Goal: Entertainment & Leisure: Consume media (video, audio)

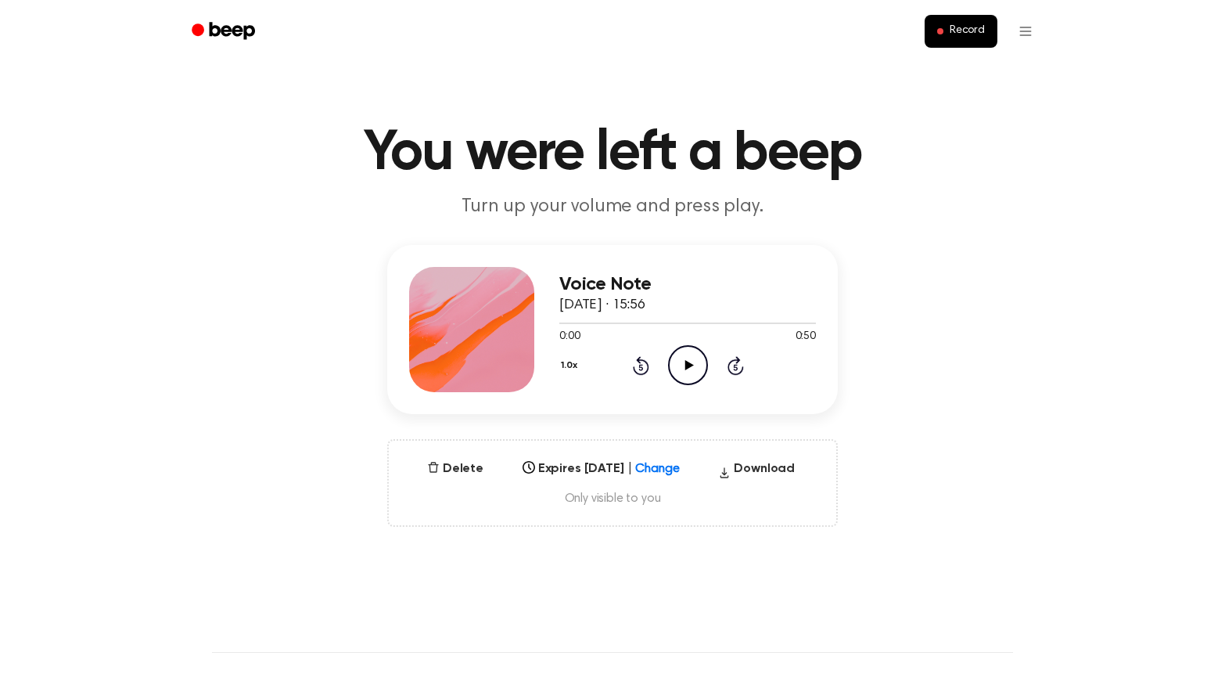
click at [693, 365] on icon at bounding box center [689, 365] width 9 height 10
click at [697, 371] on icon "Pause Audio" at bounding box center [688, 365] width 40 height 40
click at [693, 369] on icon "Play Audio" at bounding box center [688, 365] width 40 height 40
click at [644, 369] on icon "Rewind 5 seconds" at bounding box center [640, 365] width 17 height 20
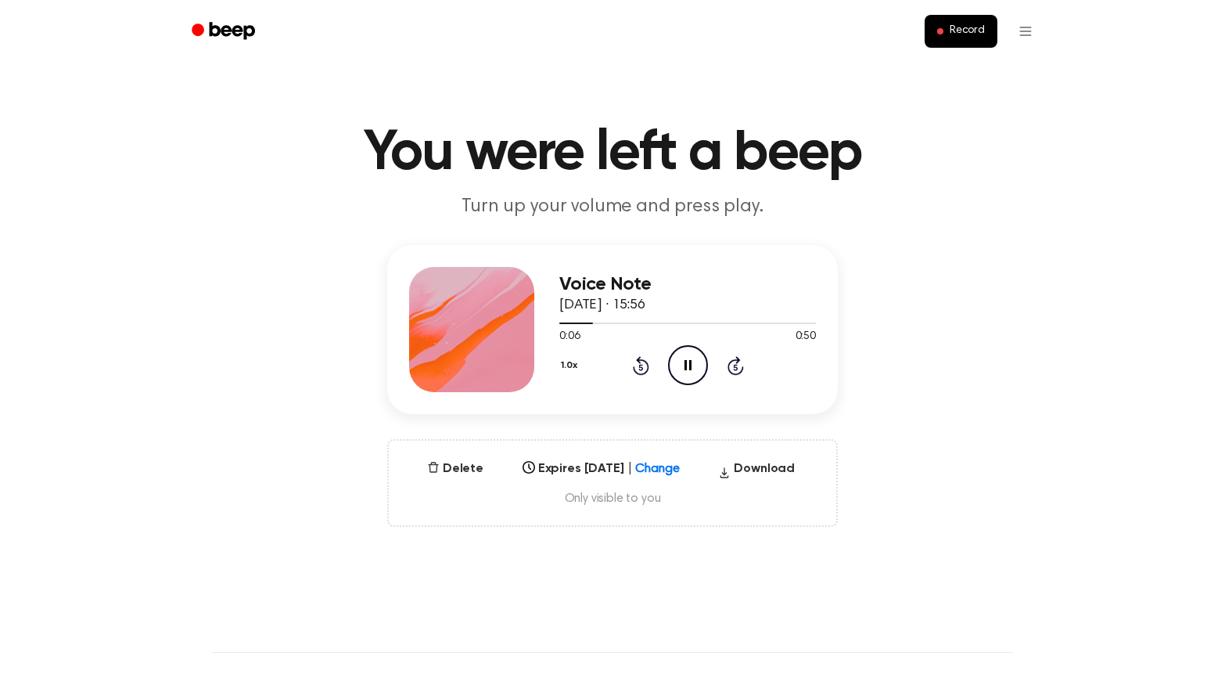
click at [644, 369] on icon "Rewind 5 seconds" at bounding box center [640, 365] width 17 height 20
click at [696, 370] on icon "Pause Audio" at bounding box center [688, 365] width 40 height 40
click at [567, 368] on button "1.0x" at bounding box center [570, 365] width 23 height 27
click at [583, 439] on span "0.8x" at bounding box center [585, 431] width 20 height 16
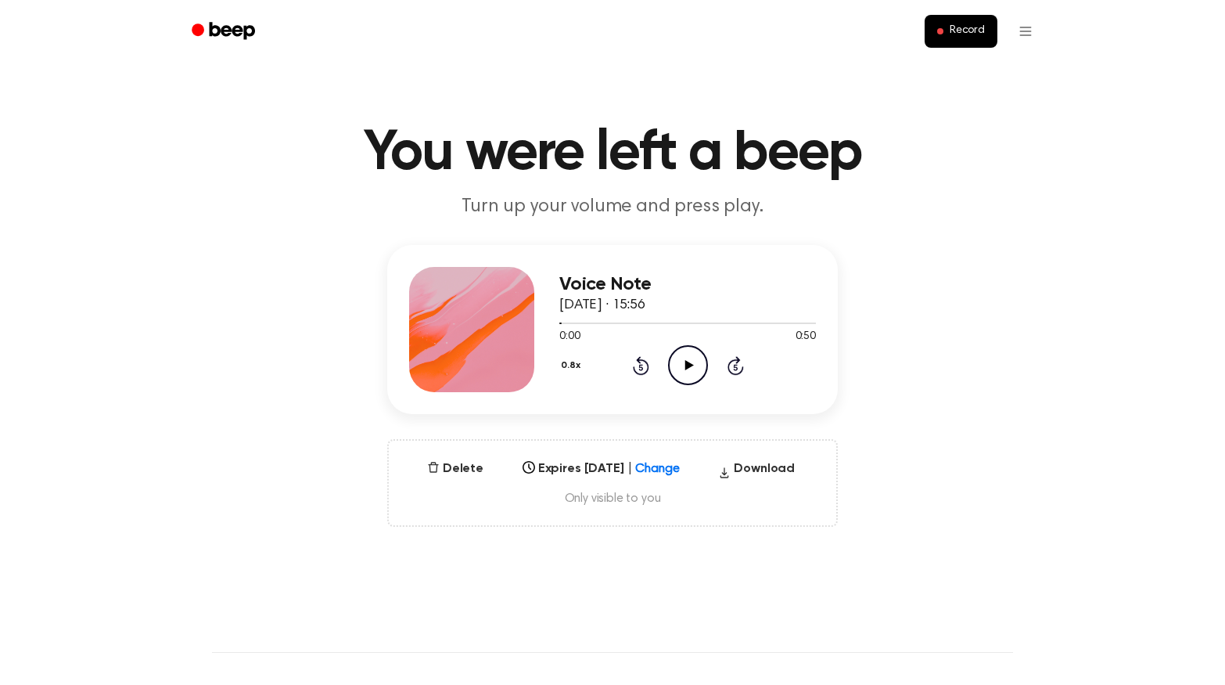
click at [683, 358] on icon "Play Audio" at bounding box center [688, 365] width 40 height 40
click at [683, 358] on icon "Pause Audio" at bounding box center [688, 365] width 40 height 40
click at [683, 358] on icon "Play Audio" at bounding box center [688, 365] width 40 height 40
click at [683, 358] on icon "Pause Audio" at bounding box center [688, 365] width 40 height 40
click at [683, 358] on icon "Play Audio" at bounding box center [688, 365] width 40 height 40
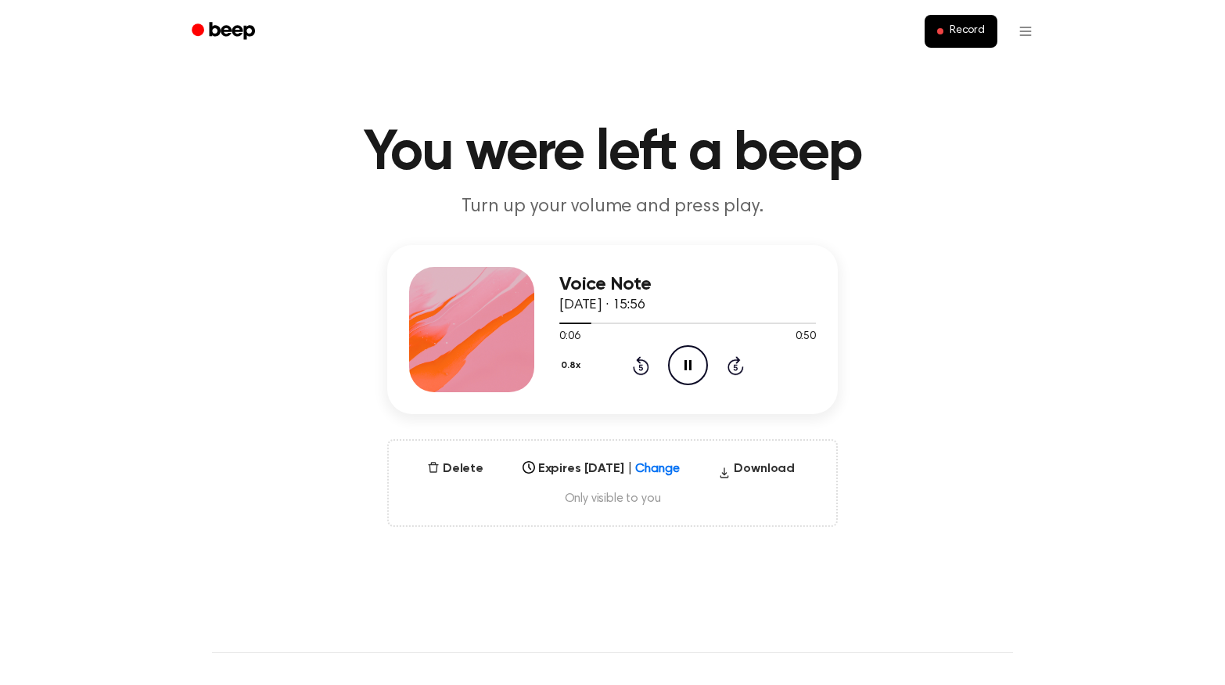
click at [683, 358] on icon "Pause Audio" at bounding box center [688, 365] width 40 height 40
click at [683, 358] on icon "Play Audio" at bounding box center [688, 365] width 40 height 40
click at [683, 358] on icon "Pause Audio" at bounding box center [688, 365] width 40 height 40
click at [683, 358] on icon "Play Audio" at bounding box center [688, 365] width 40 height 40
click at [683, 358] on icon "Pause Audio" at bounding box center [688, 365] width 40 height 40
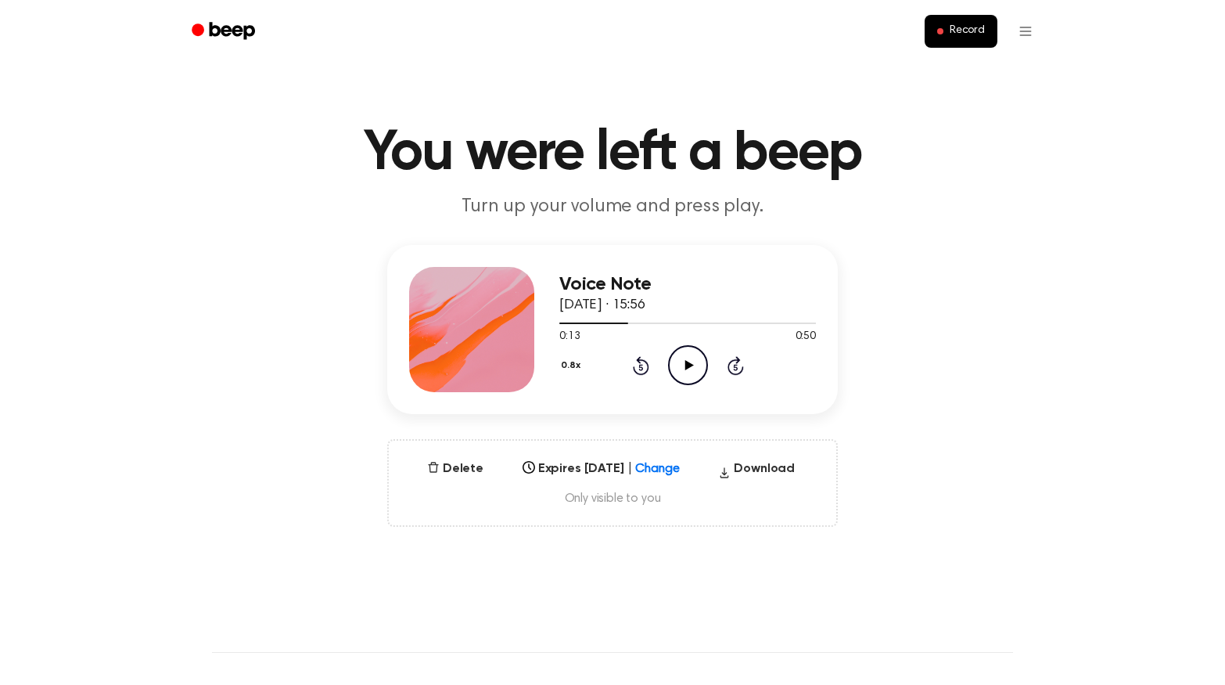
click at [683, 358] on icon "Play Audio" at bounding box center [688, 365] width 40 height 40
click at [683, 358] on icon "Pause Audio" at bounding box center [688, 365] width 40 height 40
click at [683, 358] on icon "Play Audio" at bounding box center [688, 365] width 40 height 40
click at [683, 358] on icon "Pause Audio" at bounding box center [688, 365] width 40 height 40
click at [683, 358] on icon "Play Audio" at bounding box center [688, 365] width 40 height 40
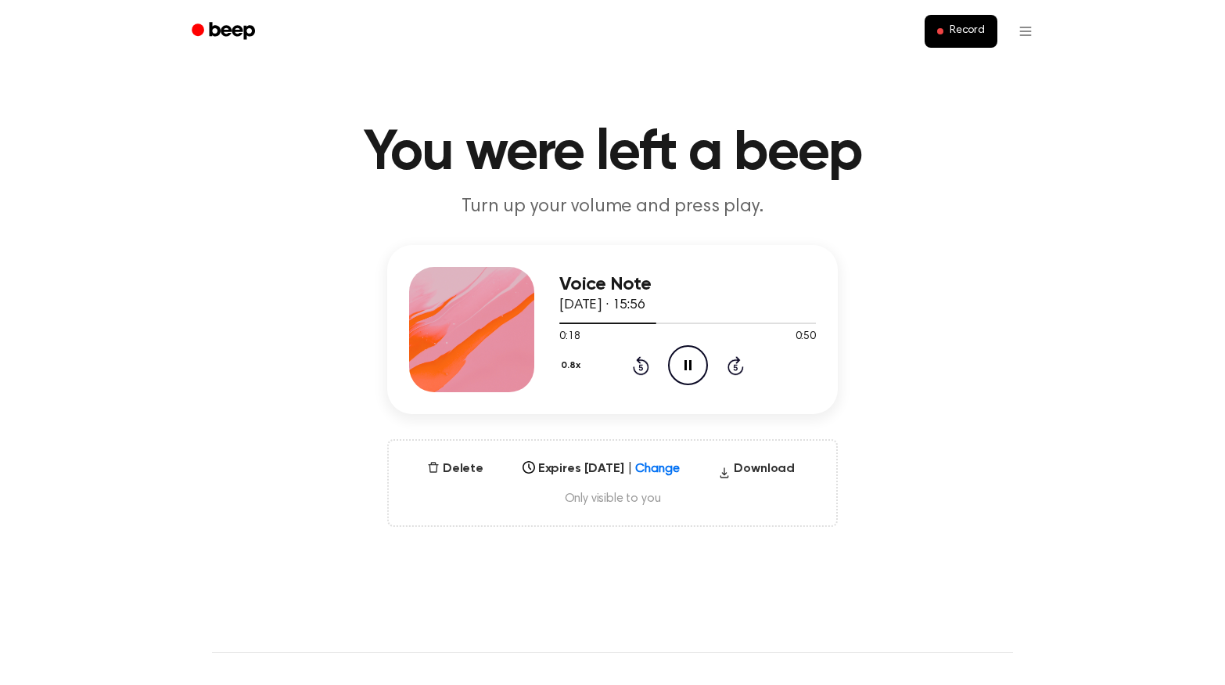
click at [683, 358] on icon "Pause Audio" at bounding box center [688, 365] width 40 height 40
click at [683, 358] on icon "Play Audio" at bounding box center [688, 365] width 40 height 40
click at [683, 358] on icon "Pause Audio" at bounding box center [688, 365] width 40 height 40
click at [683, 358] on icon "Play Audio" at bounding box center [688, 365] width 40 height 40
click at [683, 358] on icon "Pause Audio" at bounding box center [688, 365] width 40 height 40
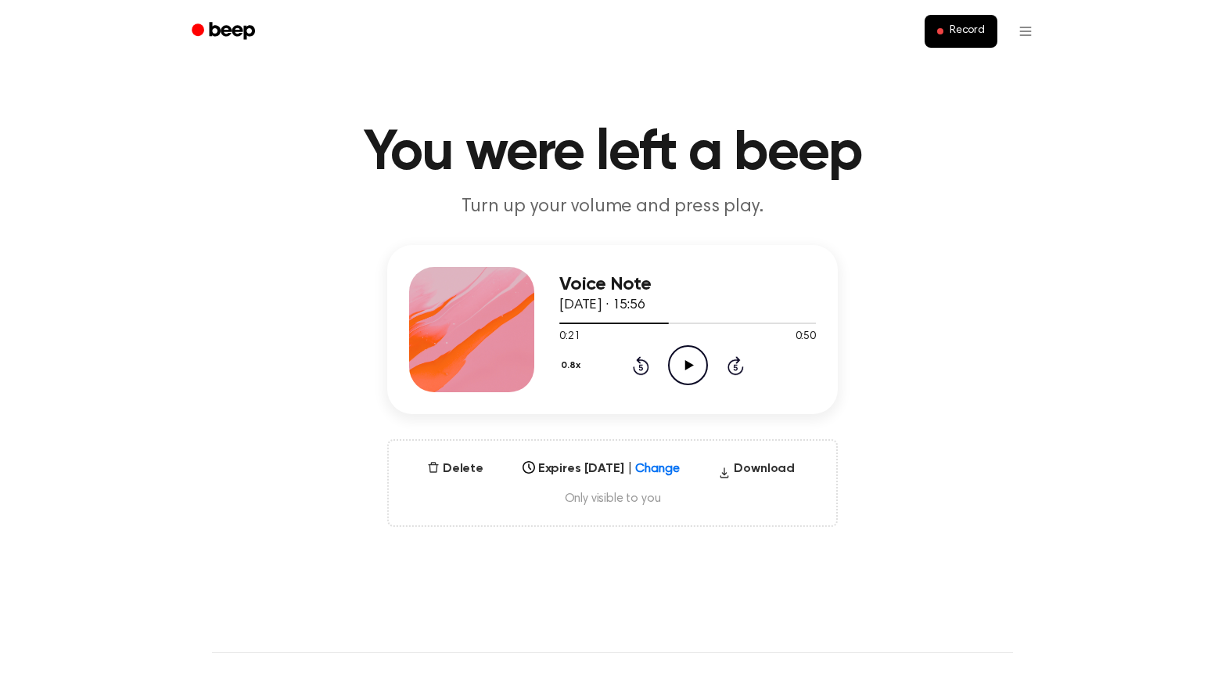
click at [683, 358] on icon "Play Audio" at bounding box center [688, 365] width 40 height 40
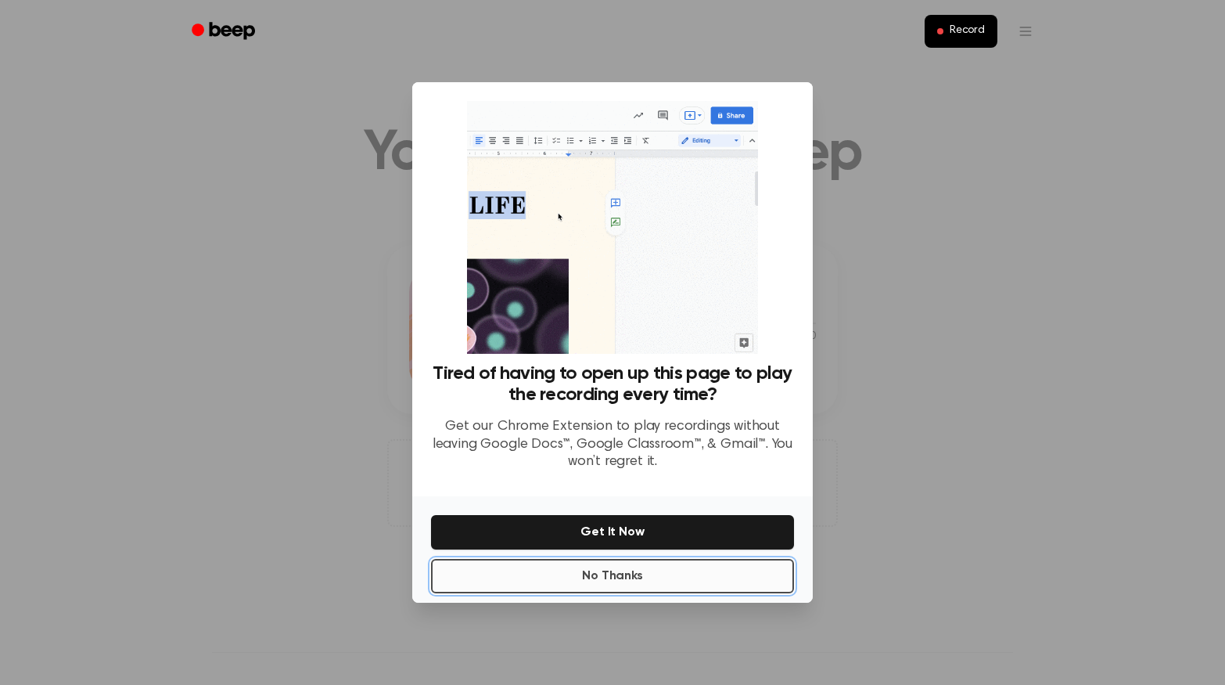
click at [629, 581] on button "No Thanks" at bounding box center [612, 576] width 363 height 34
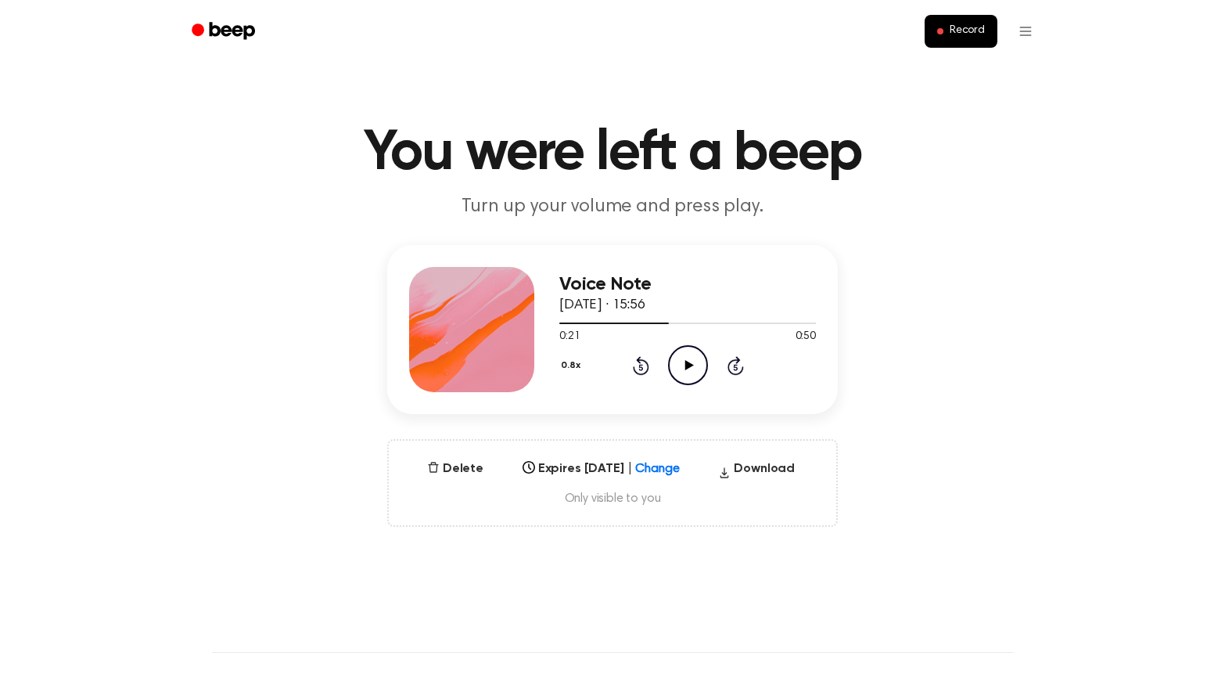
click at [687, 362] on icon at bounding box center [689, 365] width 9 height 10
click at [687, 362] on icon "Pause Audio" at bounding box center [688, 365] width 40 height 40
click at [687, 362] on icon at bounding box center [689, 365] width 9 height 10
click at [687, 362] on icon "Pause Audio" at bounding box center [688, 365] width 40 height 40
click at [687, 362] on icon at bounding box center [689, 365] width 9 height 10
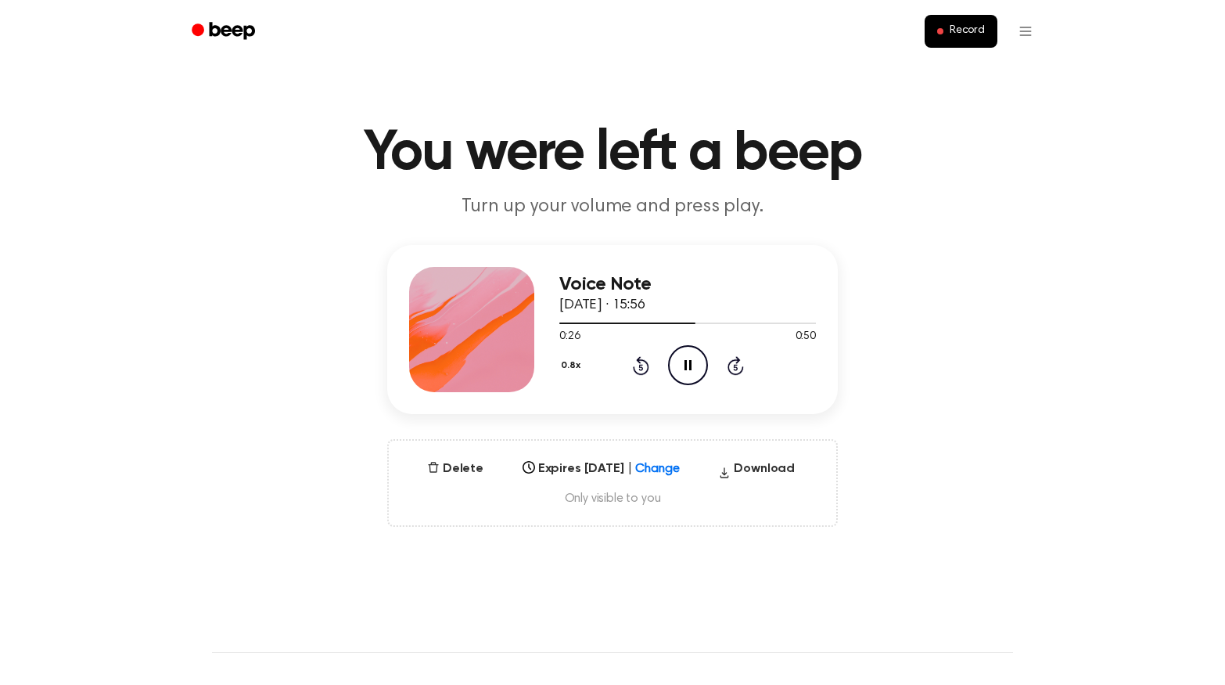
click at [687, 362] on icon "Pause Audio" at bounding box center [688, 365] width 40 height 40
click at [687, 362] on icon at bounding box center [689, 365] width 9 height 10
click at [687, 362] on icon "Pause Audio" at bounding box center [688, 365] width 40 height 40
click at [687, 362] on icon at bounding box center [689, 365] width 9 height 10
click at [687, 361] on icon "Pause Audio" at bounding box center [688, 365] width 40 height 40
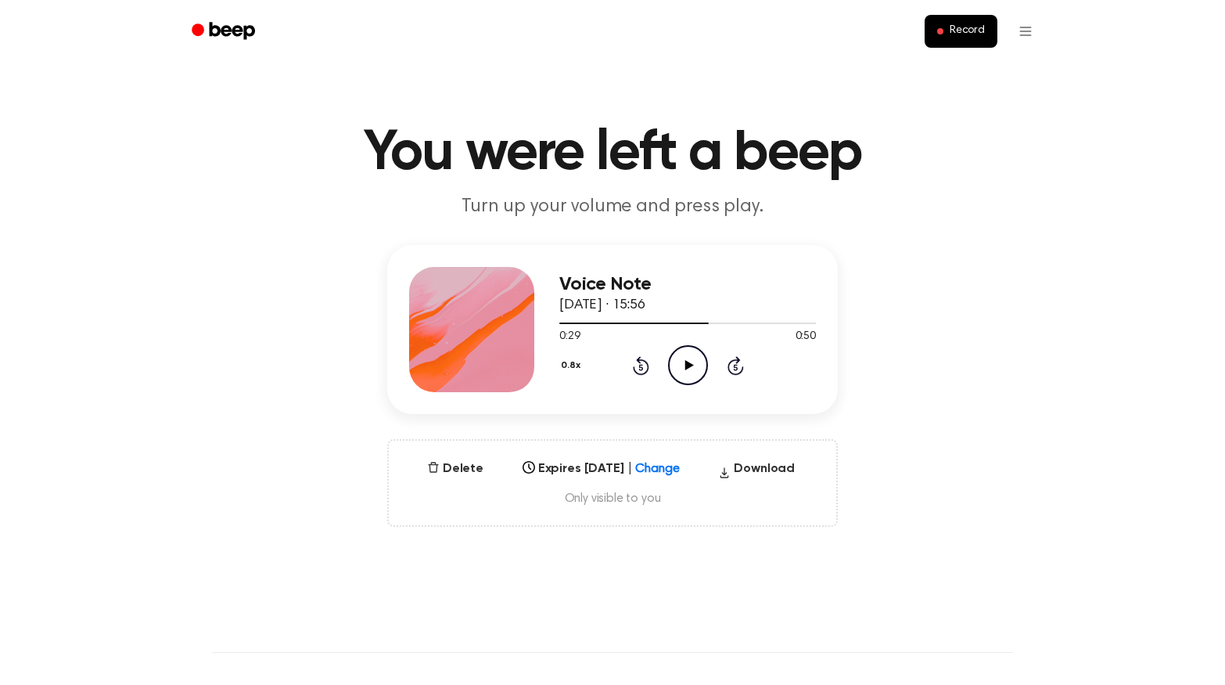
click at [687, 361] on icon "Play Audio" at bounding box center [688, 365] width 40 height 40
click at [687, 361] on icon "Pause Audio" at bounding box center [688, 365] width 40 height 40
click at [687, 361] on icon "Play Audio" at bounding box center [688, 365] width 40 height 40
click at [687, 361] on icon "Pause Audio" at bounding box center [688, 365] width 40 height 40
click at [640, 365] on icon "Rewind 5 seconds" at bounding box center [640, 365] width 17 height 20
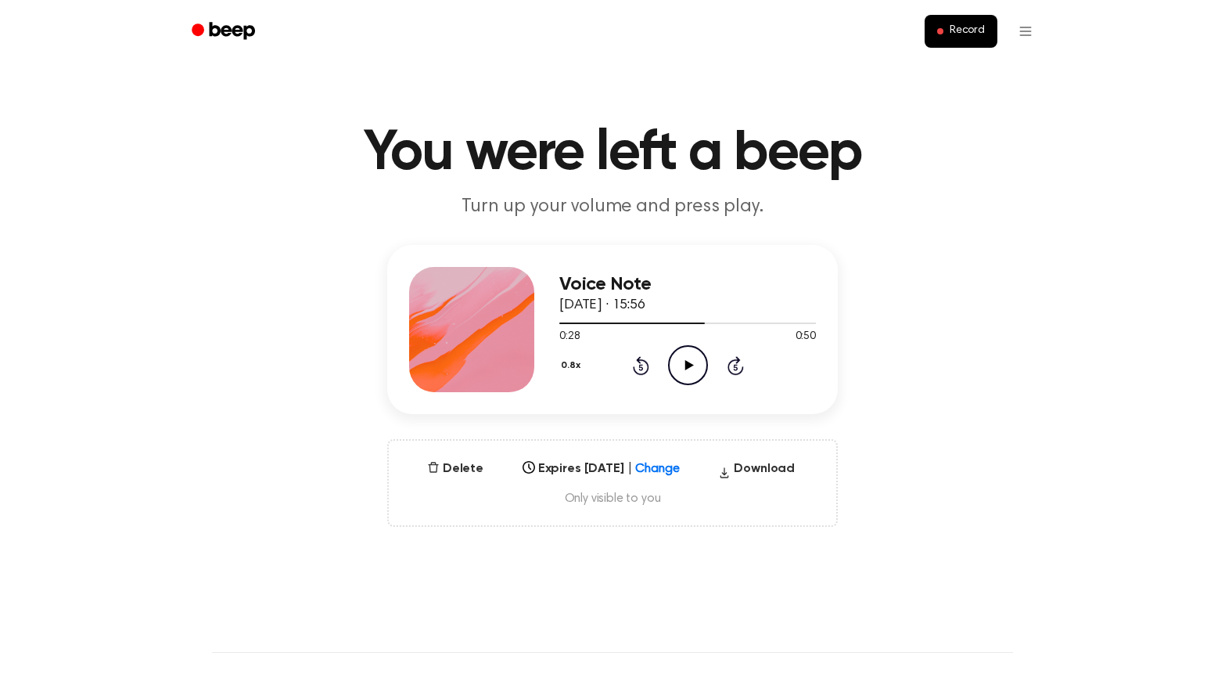
click at [695, 373] on icon "Play Audio" at bounding box center [688, 365] width 40 height 40
click at [695, 373] on icon "Pause Audio" at bounding box center [688, 365] width 40 height 40
click at [695, 373] on icon "Play Audio" at bounding box center [688, 365] width 40 height 40
click at [695, 373] on icon "Pause Audio" at bounding box center [688, 365] width 40 height 40
click at [695, 373] on icon "Play Audio" at bounding box center [688, 365] width 40 height 40
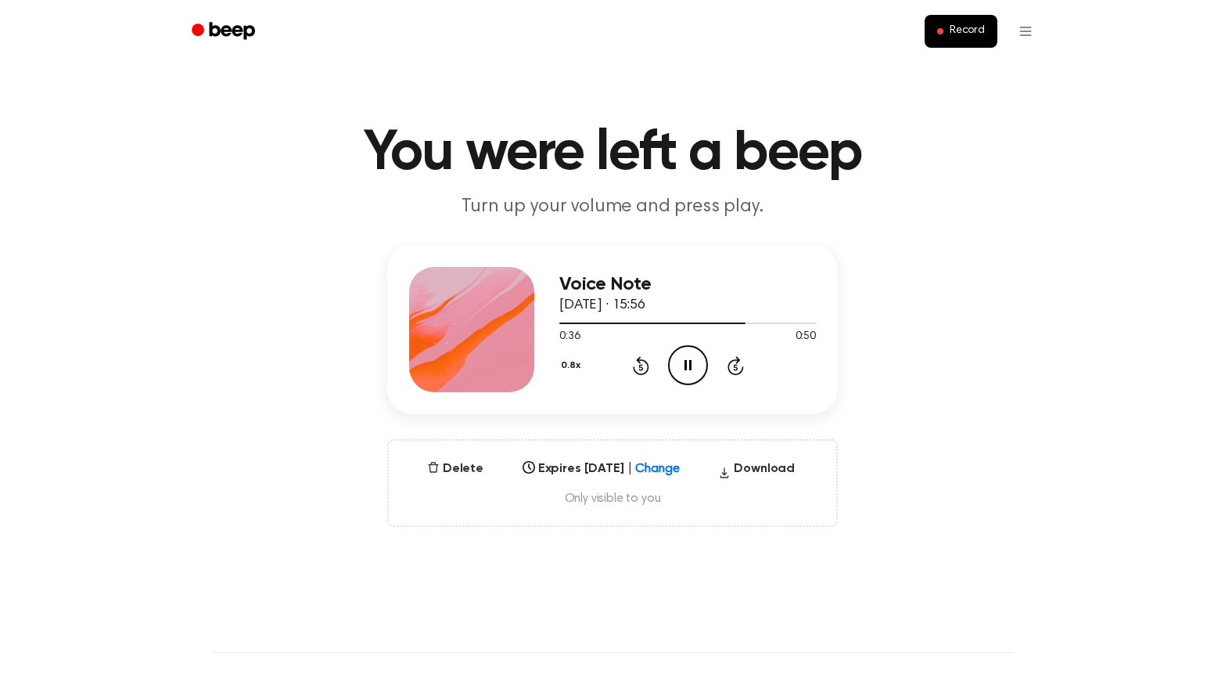
click at [695, 373] on icon "Pause Audio" at bounding box center [688, 365] width 40 height 40
click at [695, 373] on icon "Play Audio" at bounding box center [688, 365] width 40 height 40
click at [695, 373] on icon "Pause Audio" at bounding box center [688, 365] width 40 height 40
click at [632, 369] on icon "Rewind 5 seconds" at bounding box center [640, 365] width 17 height 20
click at [700, 367] on icon "Play Audio" at bounding box center [688, 365] width 40 height 40
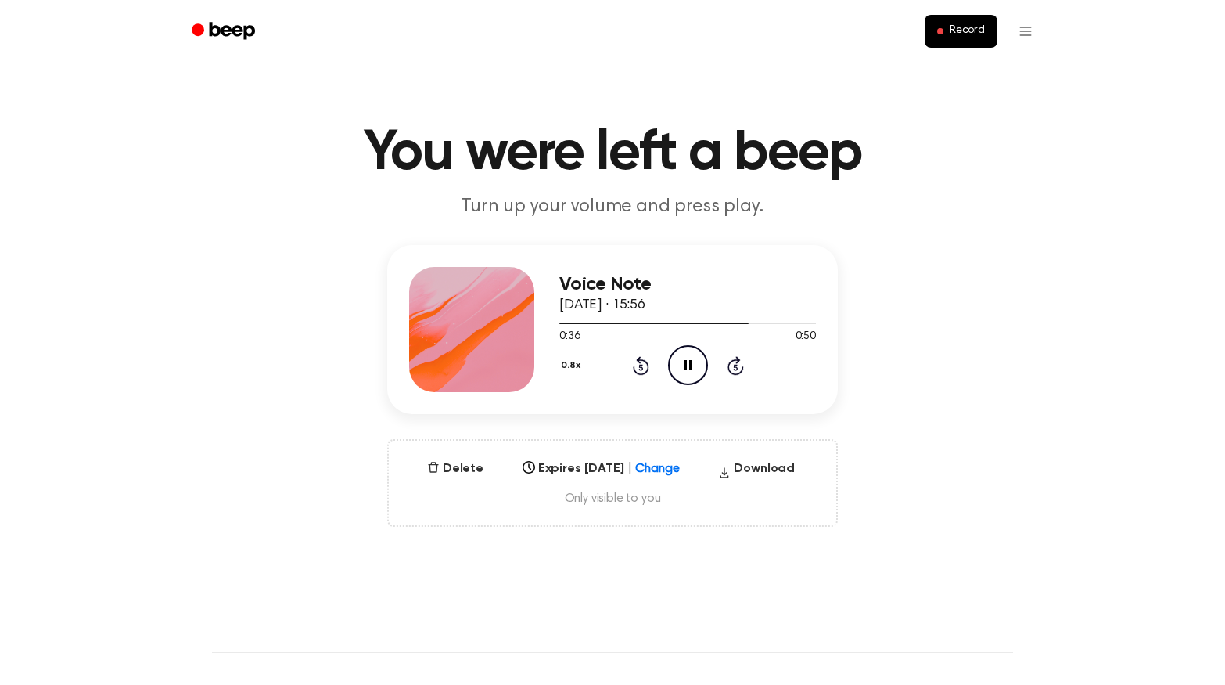
click at [700, 367] on icon "Pause Audio" at bounding box center [688, 365] width 40 height 40
click at [700, 367] on icon "Play Audio" at bounding box center [688, 365] width 40 height 40
click at [700, 367] on icon "Pause Audio" at bounding box center [688, 365] width 40 height 40
click at [700, 367] on icon "Play Audio" at bounding box center [688, 365] width 40 height 40
click at [700, 367] on icon "Pause Audio" at bounding box center [688, 365] width 40 height 40
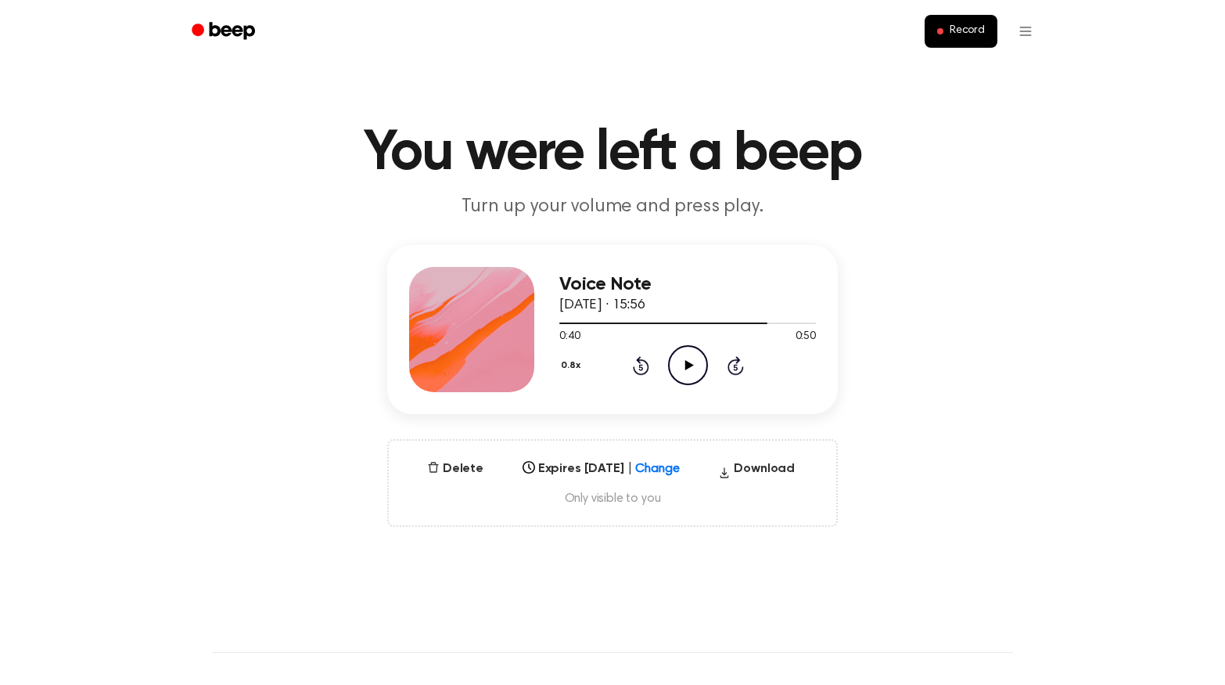
click at [700, 367] on icon "Play Audio" at bounding box center [688, 365] width 40 height 40
click at [700, 367] on icon "Pause Audio" at bounding box center [688, 365] width 40 height 40
click at [700, 367] on icon "Play Audio" at bounding box center [688, 365] width 40 height 40
click at [700, 367] on icon "Pause Audio" at bounding box center [688, 365] width 40 height 40
click at [644, 378] on div "0.8x Rewind 5 seconds Play Audio Skip 5 seconds" at bounding box center [687, 365] width 257 height 40
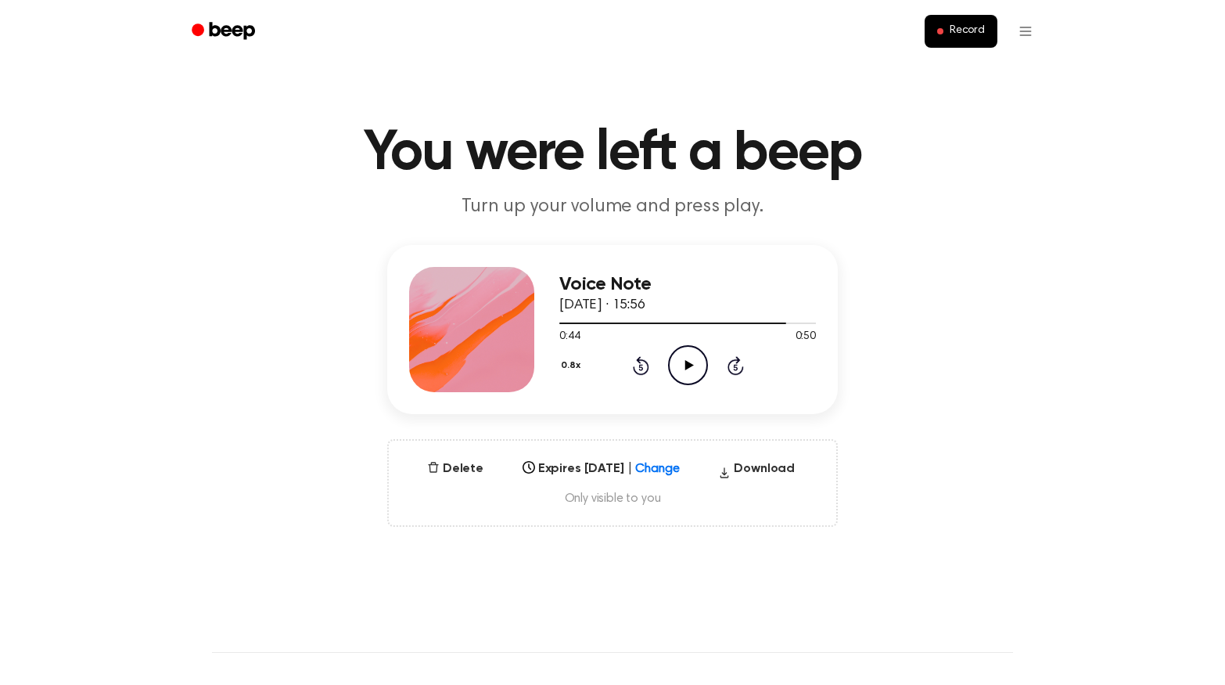
click at [642, 368] on icon at bounding box center [641, 367] width 4 height 6
click at [708, 367] on div "0.8x Rewind 5 seconds Play Audio Skip 5 seconds" at bounding box center [687, 365] width 257 height 40
click at [700, 363] on icon "Play Audio" at bounding box center [688, 365] width 40 height 40
click at [700, 363] on icon "Pause Audio" at bounding box center [688, 365] width 40 height 40
click at [700, 363] on icon "Play Audio" at bounding box center [688, 365] width 40 height 40
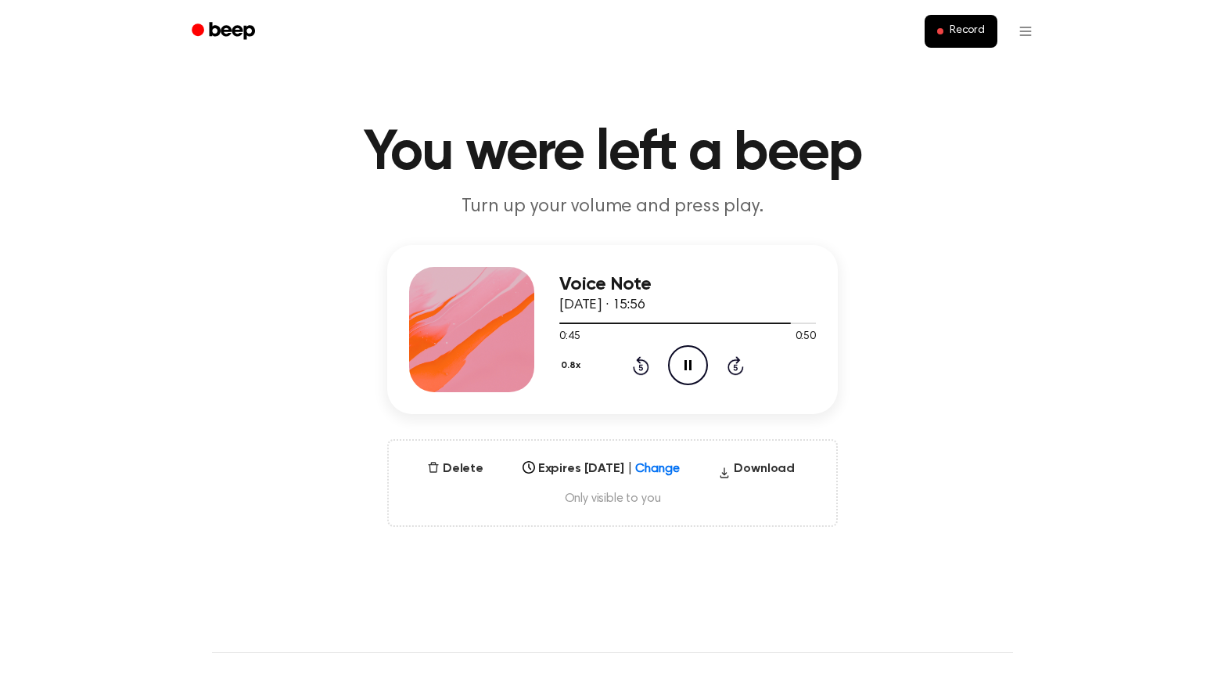
click at [700, 363] on icon "Pause Audio" at bounding box center [688, 365] width 40 height 40
click at [700, 363] on icon "Play Audio" at bounding box center [688, 365] width 40 height 40
click at [700, 363] on icon "Pause Audio" at bounding box center [688, 365] width 40 height 40
click at [700, 363] on icon "Play Audio" at bounding box center [688, 365] width 40 height 40
